Goal: Task Accomplishment & Management: Complete application form

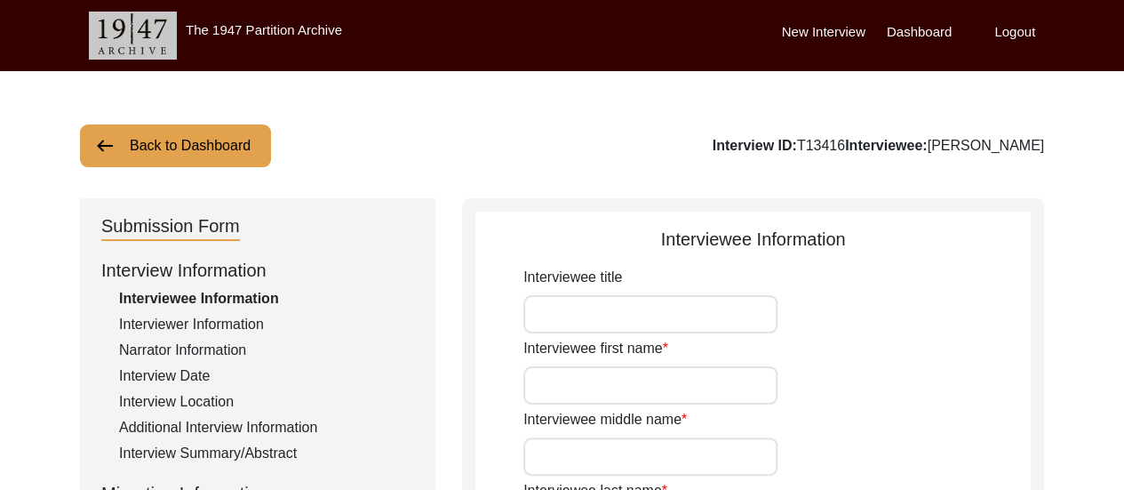
type input "Manju"
type input "n/a"
type input "Bose"
type input "[PERSON_NAME]"
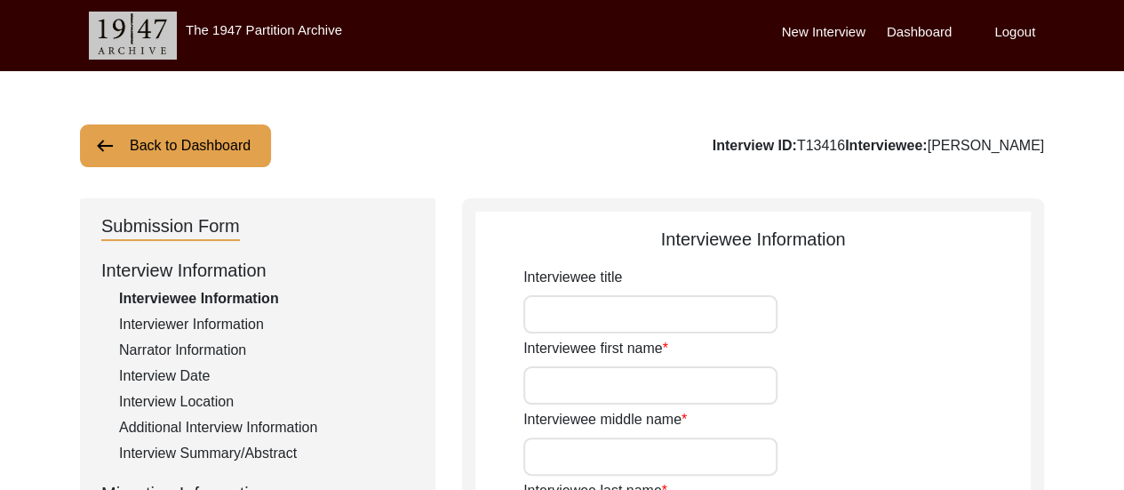
type input "[DATE]"
type input "88"
type input "[DEMOGRAPHIC_DATA]"
type input "Bengali"
type input "[DEMOGRAPHIC_DATA]"
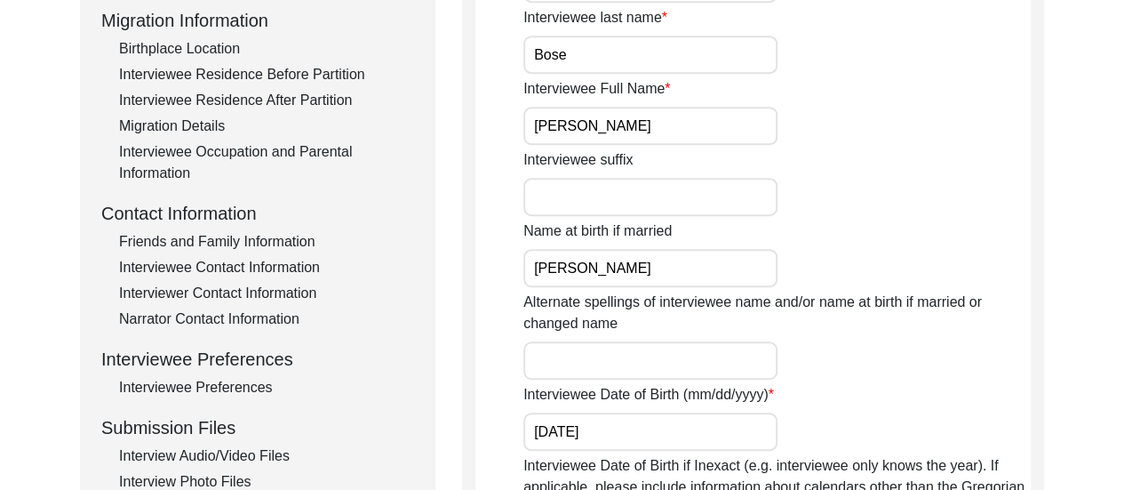
scroll to position [498, 0]
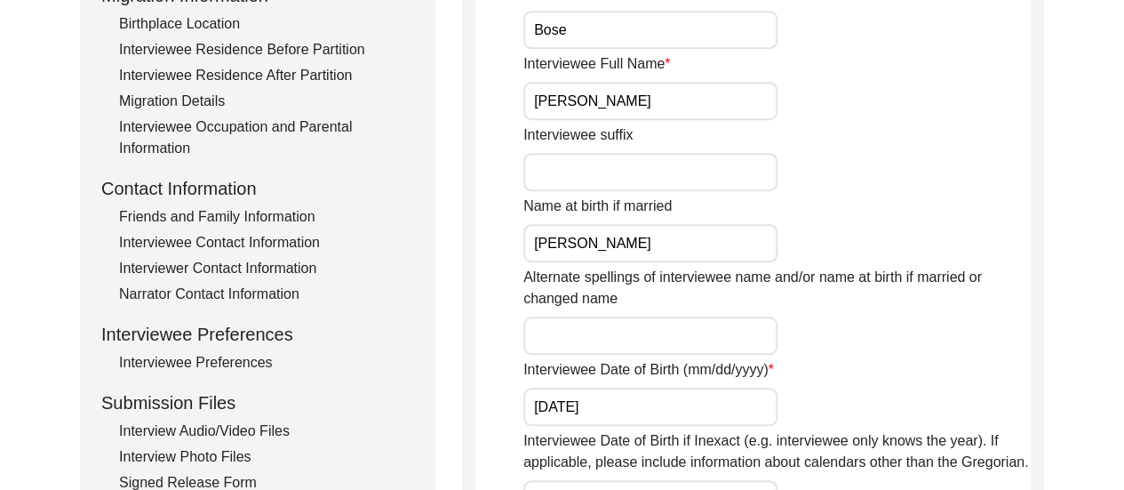
click at [165, 431] on div "Interview Audio/Video Files" at bounding box center [266, 430] width 295 height 21
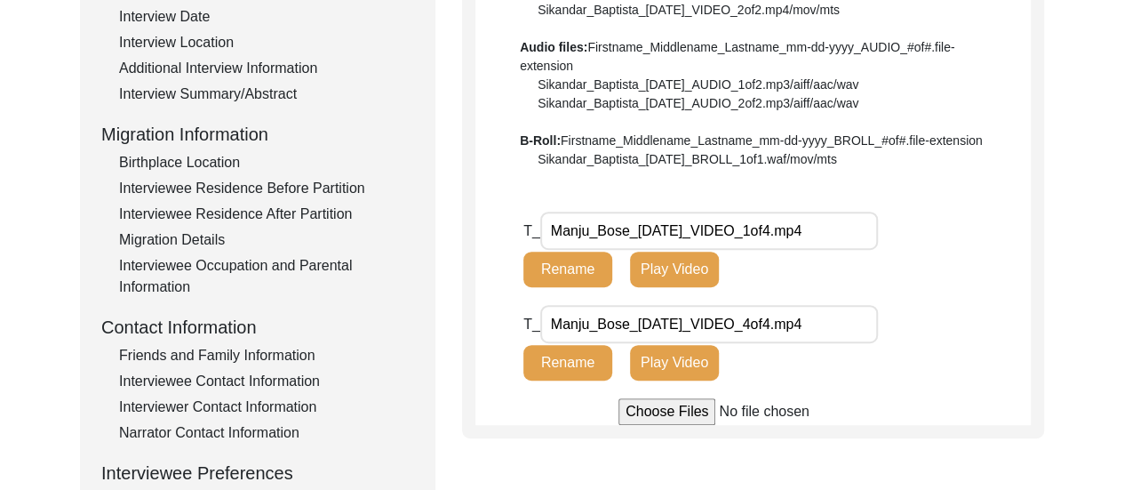
scroll to position [356, 0]
